Goal: Transaction & Acquisition: Download file/media

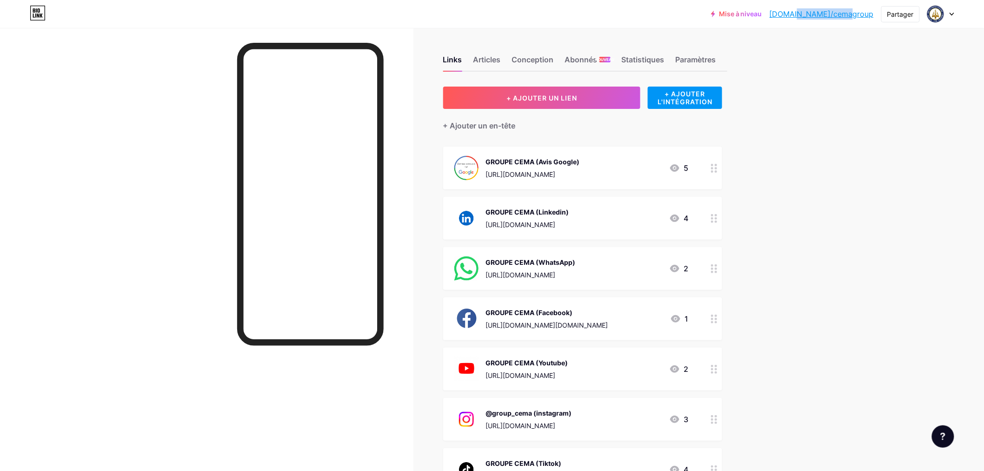
drag, startPoint x: 875, startPoint y: 15, endPoint x: 824, endPoint y: 21, distance: 51.9
click at [824, 21] on div "Mise à niveau [DOMAIN_NAME]/cemagr... [DOMAIN_NAME]/cemagroup Partager Changer …" at bounding box center [832, 14] width 243 height 17
click at [901, 14] on font "Partager" at bounding box center [900, 14] width 27 height 8
click at [894, 75] on div "Obtenir mon code QR" at bounding box center [850, 70] width 139 height 22
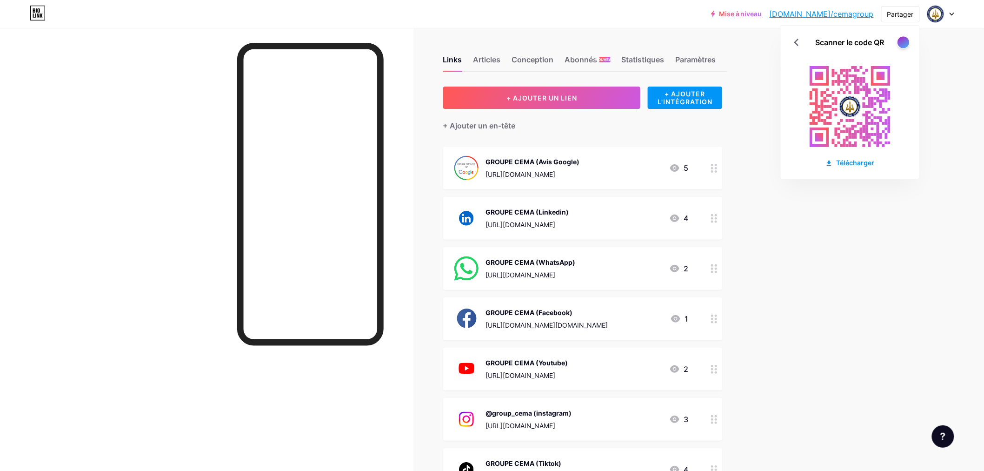
click at [903, 42] on div at bounding box center [903, 42] width 12 height 12
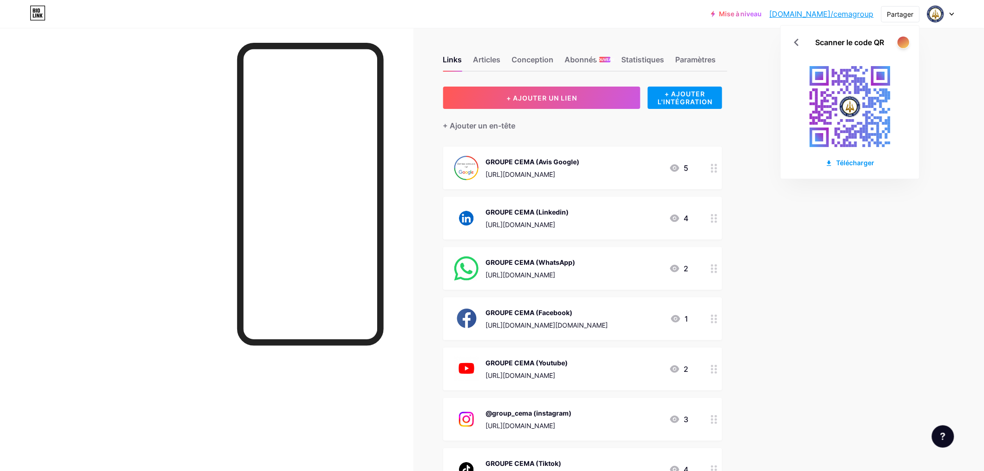
click at [906, 44] on div at bounding box center [903, 42] width 12 height 12
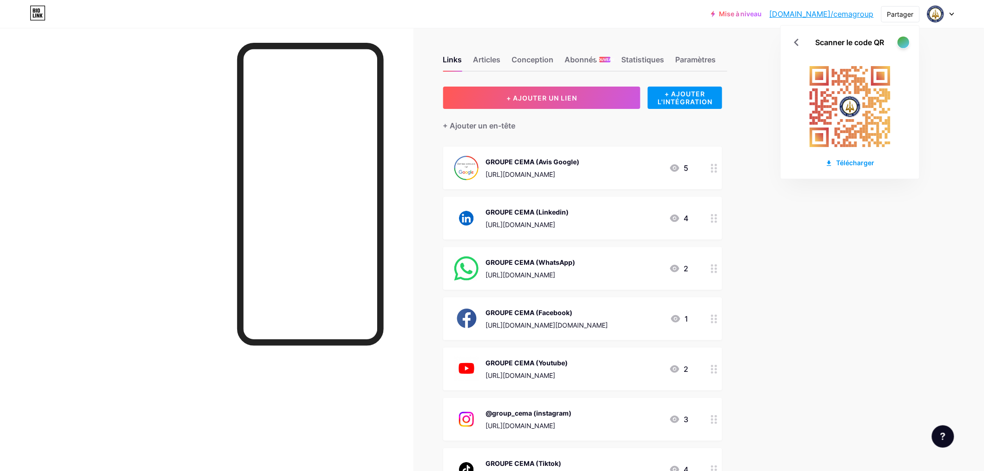
click at [906, 44] on div at bounding box center [903, 42] width 12 height 12
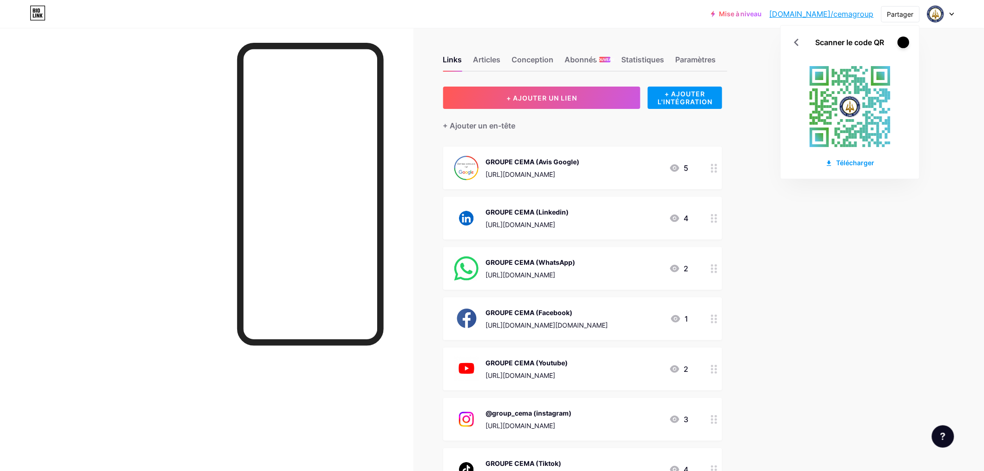
click at [906, 44] on div at bounding box center [903, 42] width 12 height 12
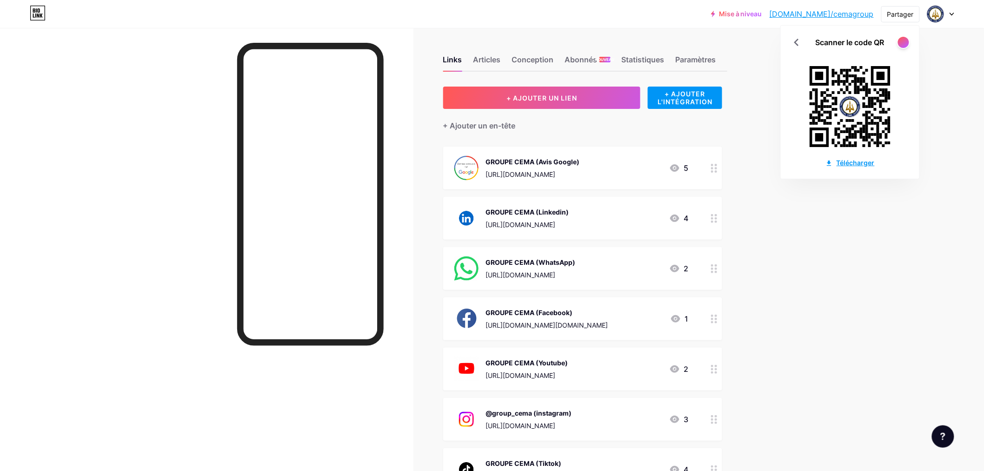
click at [846, 161] on font "Télécharger" at bounding box center [856, 163] width 38 height 8
